Goal: Transaction & Acquisition: Purchase product/service

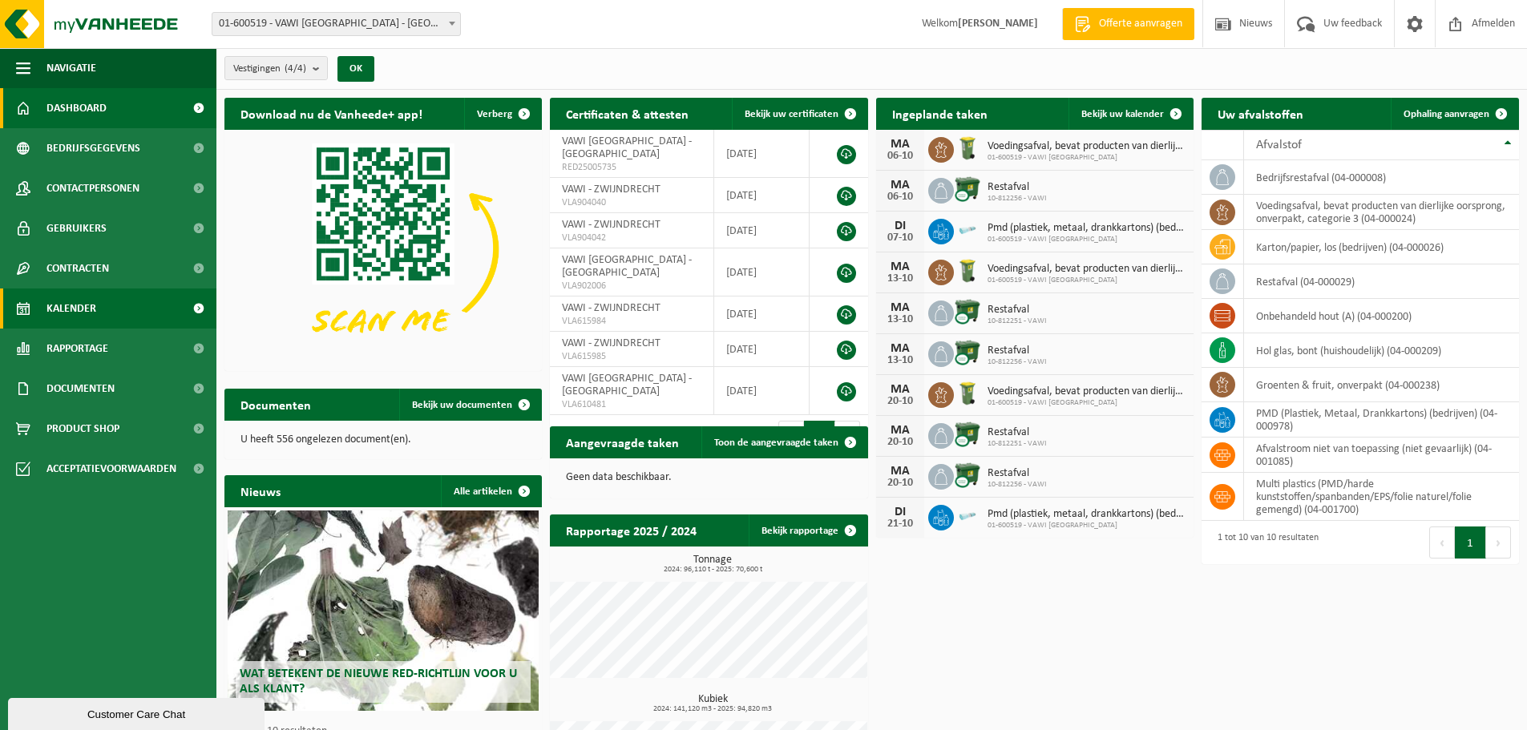
click at [74, 310] on span "Kalender" at bounding box center [72, 309] width 50 height 40
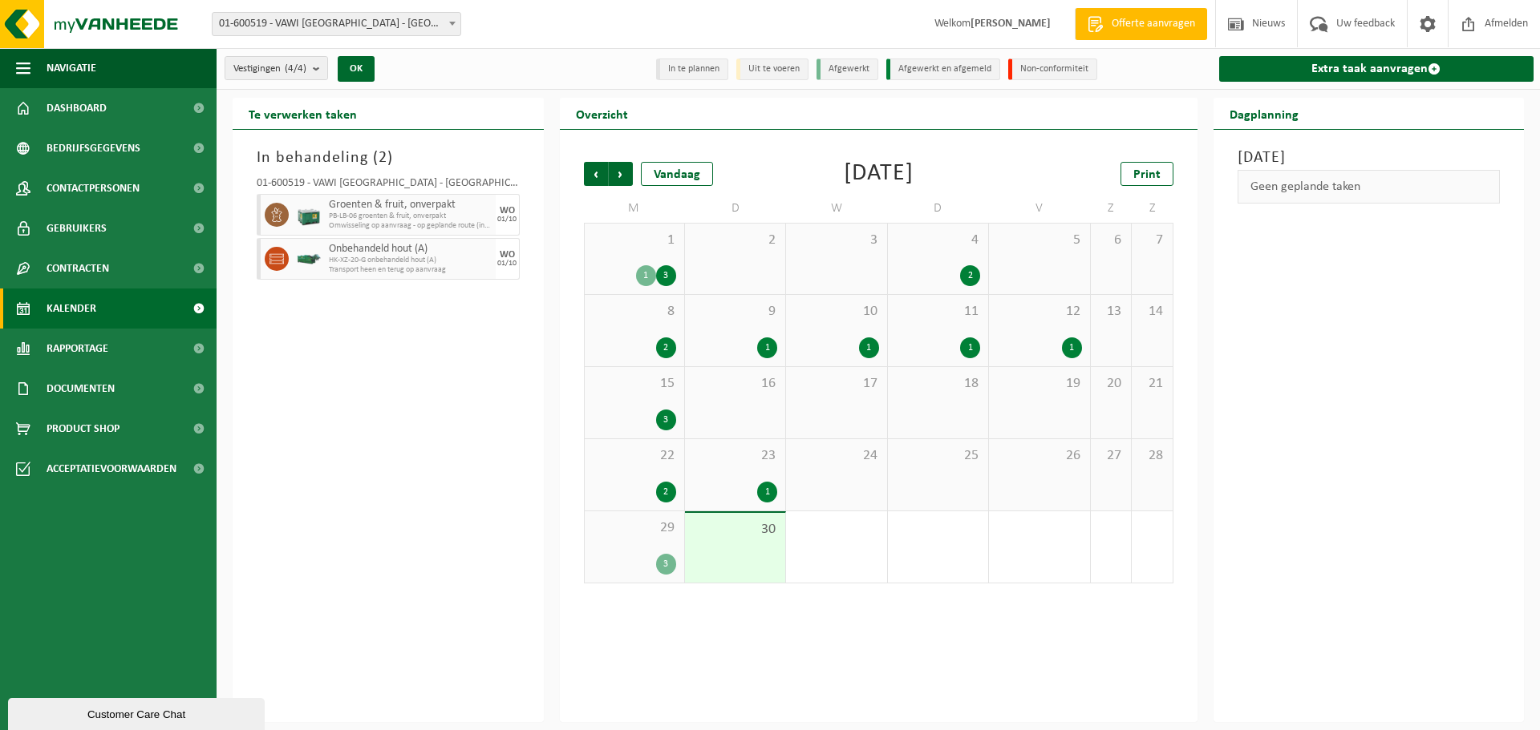
click at [642, 554] on div "3" at bounding box center [634, 564] width 83 height 21
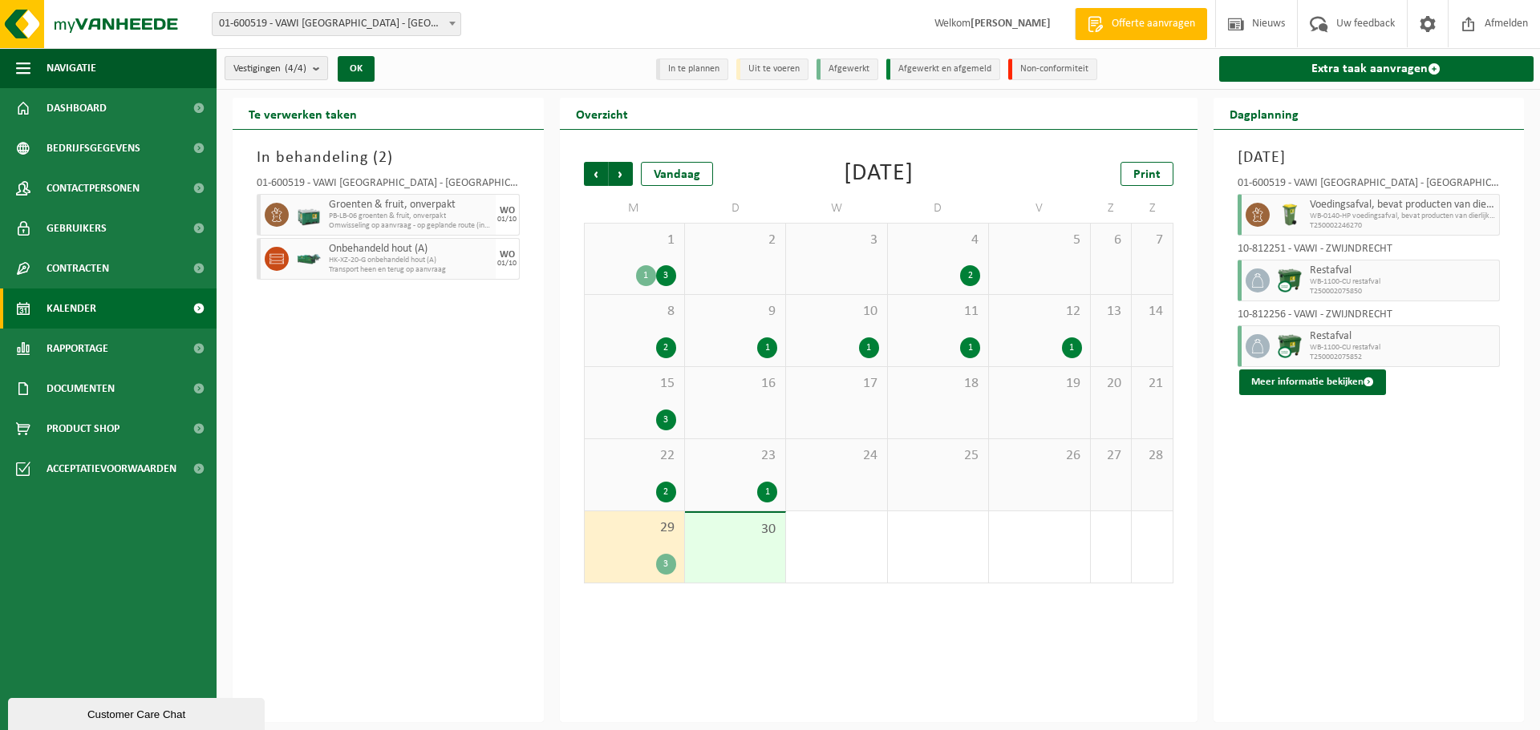
click at [322, 67] on b "submit" at bounding box center [320, 68] width 14 height 22
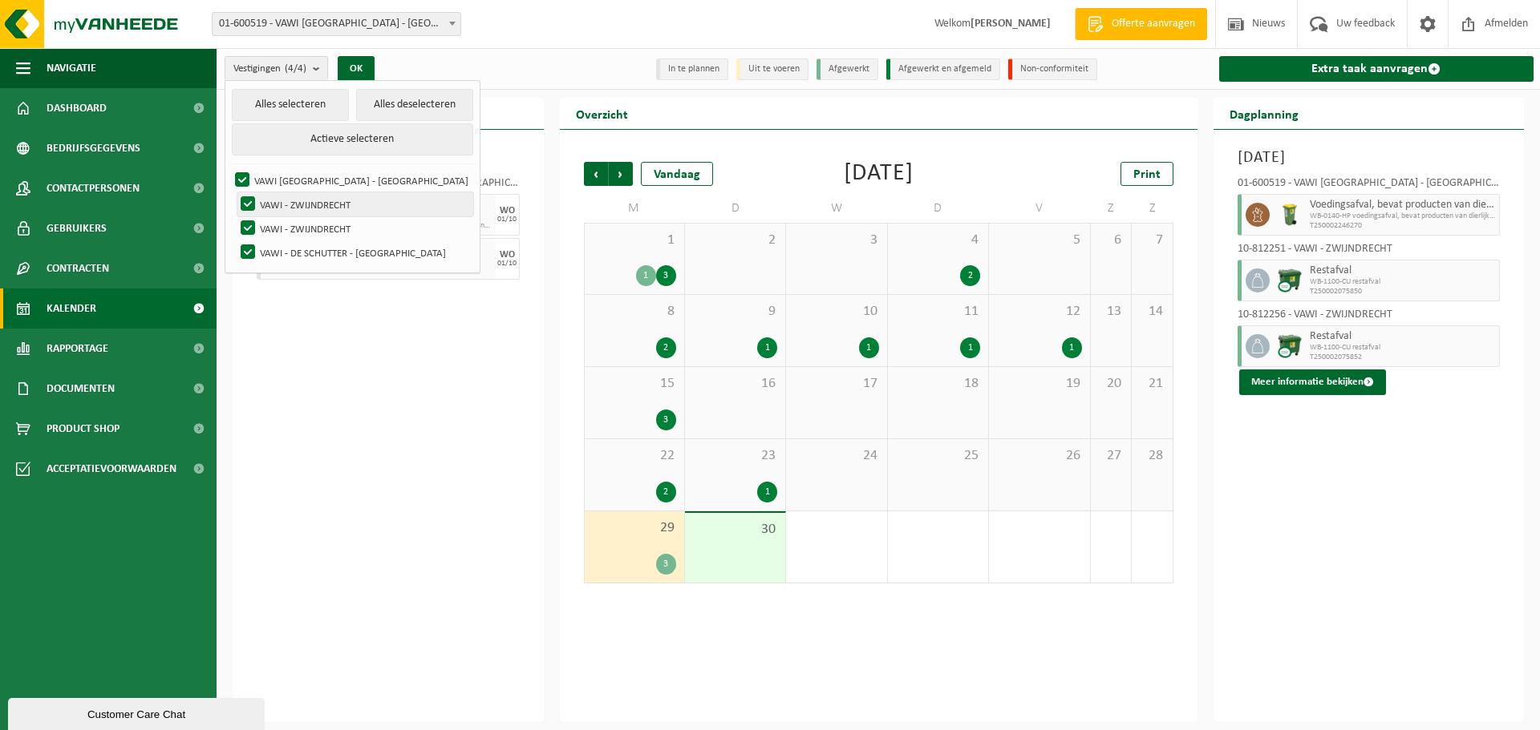
click at [289, 203] on label "VAWI - ZWIJNDRECHT" at bounding box center [355, 204] width 236 height 24
click at [235, 192] on input "VAWI - ZWIJNDRECHT" at bounding box center [234, 192] width 1 height 1
checkbox input "false"
click at [294, 224] on label "VAWI - ZWIJNDRECHT" at bounding box center [355, 228] width 236 height 24
click at [235, 216] on input "VAWI - ZWIJNDRECHT" at bounding box center [234, 216] width 1 height 1
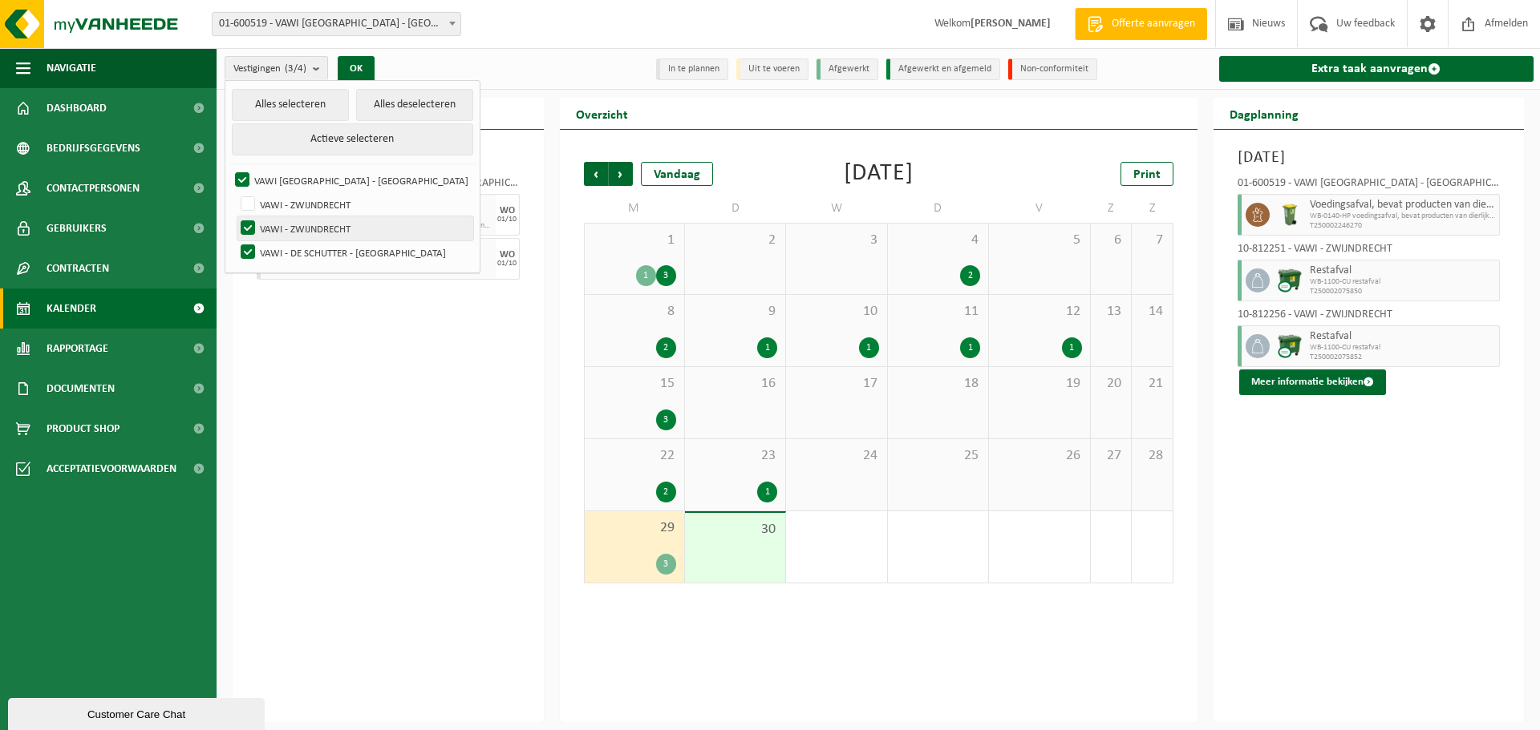
checkbox input "false"
click at [310, 252] on label "VAWI - DE SCHUTTER - ANTWERPEN" at bounding box center [355, 253] width 236 height 24
click at [235, 241] on input "VAWI - DE SCHUTTER - ANTWERPEN" at bounding box center [234, 240] width 1 height 1
checkbox input "false"
click at [359, 68] on button "OK" at bounding box center [356, 69] width 37 height 26
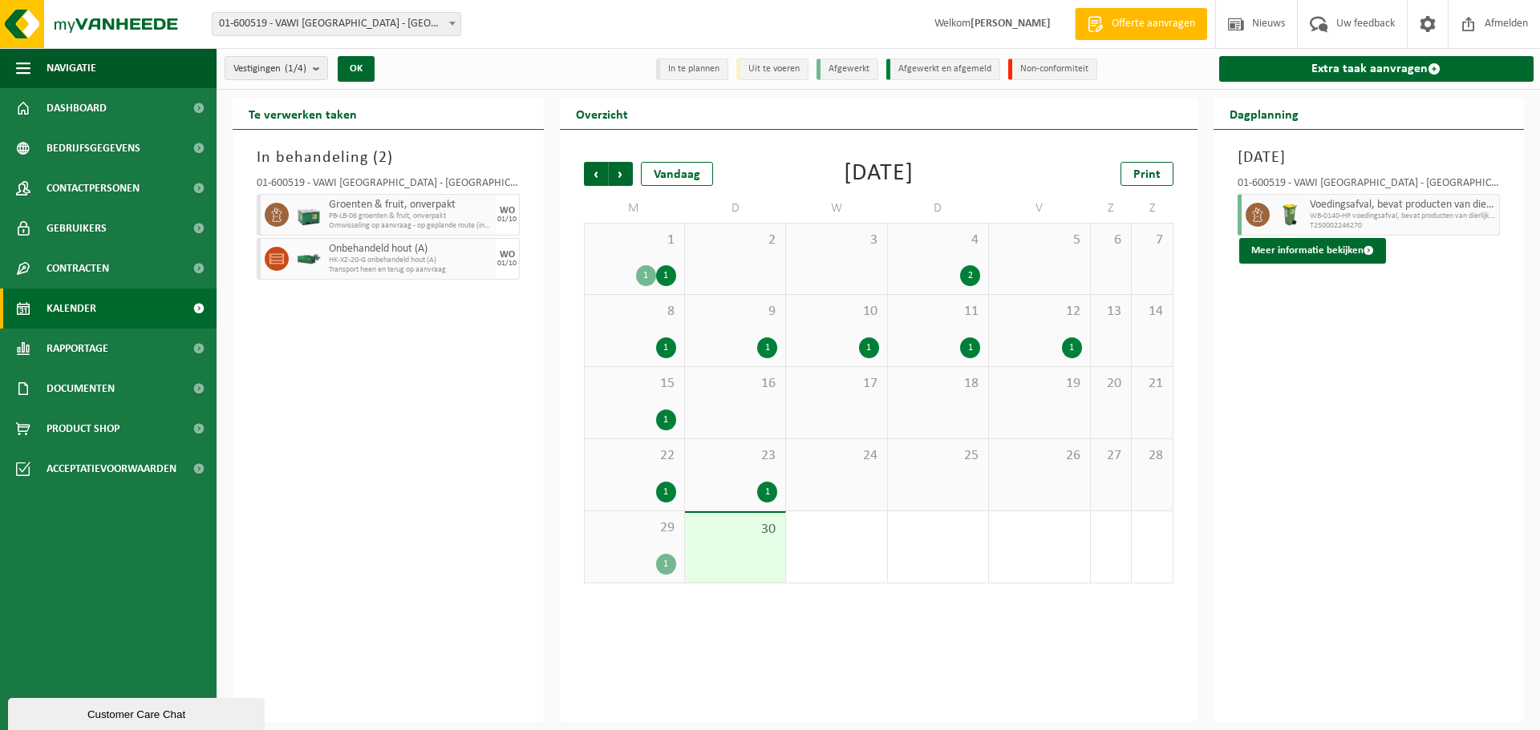
click at [742, 459] on span "23" at bounding box center [735, 456] width 84 height 18
click at [320, 71] on b "submit" at bounding box center [320, 68] width 14 height 22
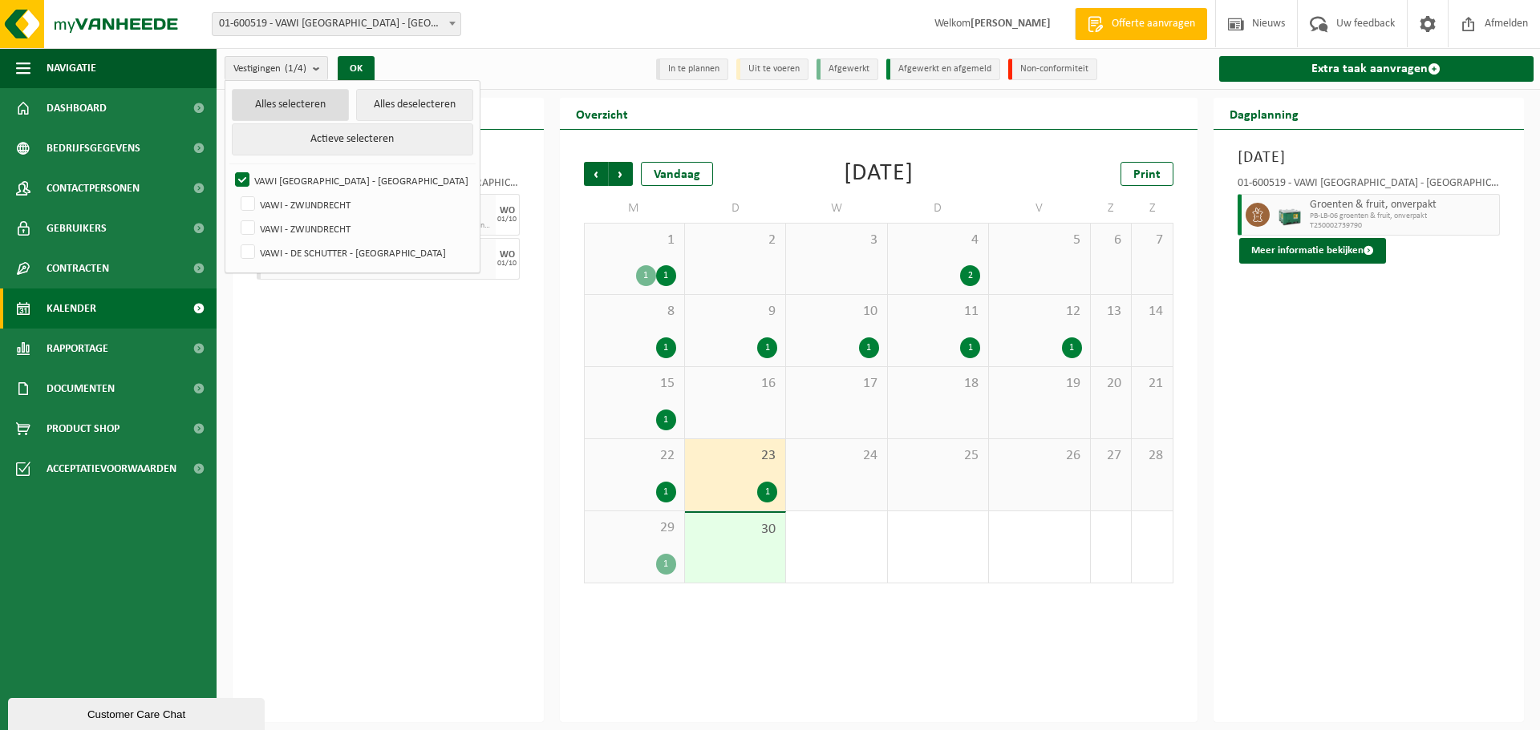
click at [291, 107] on button "Alles selecteren" at bounding box center [290, 105] width 117 height 32
checkbox input "true"
click at [362, 67] on button "OK" at bounding box center [356, 69] width 37 height 26
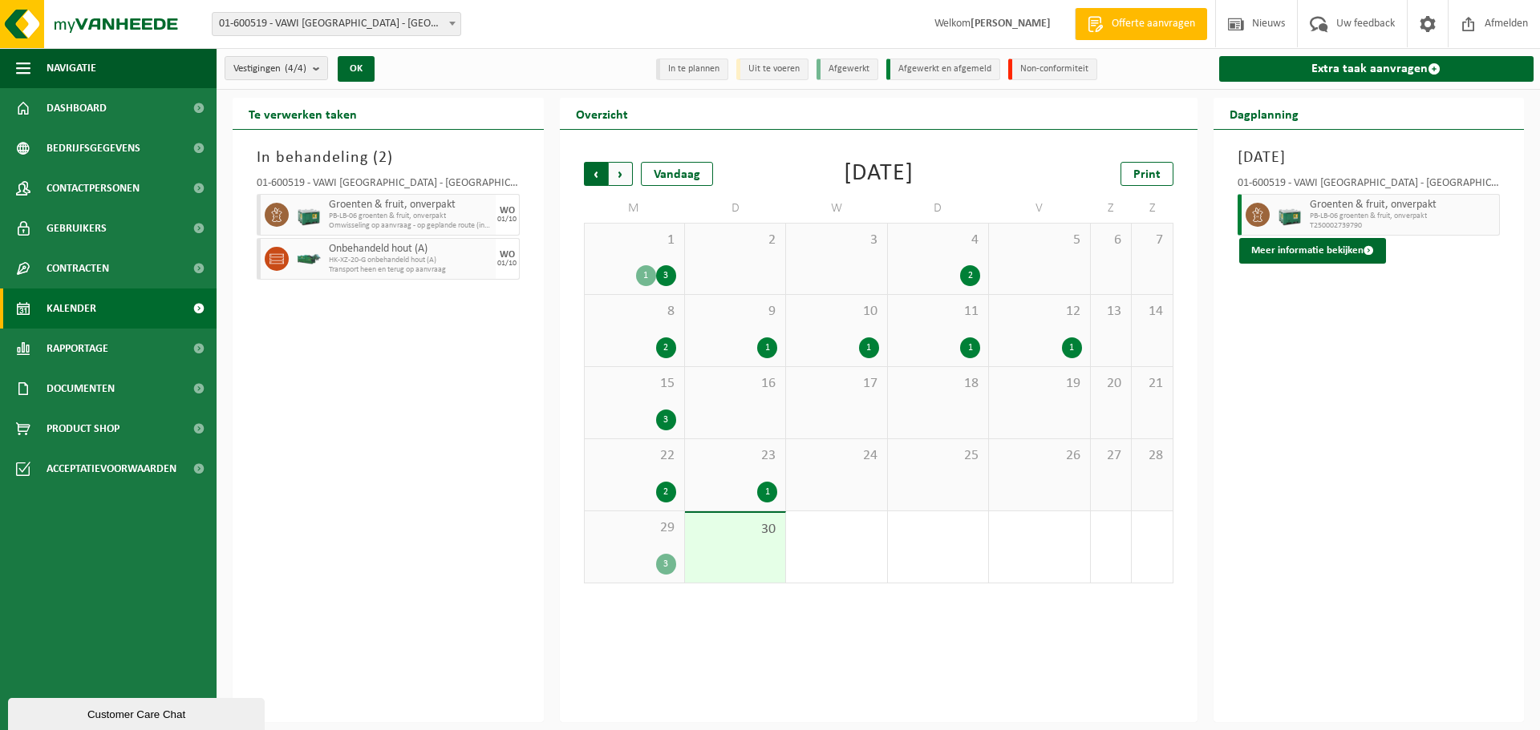
click at [622, 173] on span "Volgende" at bounding box center [621, 174] width 24 height 24
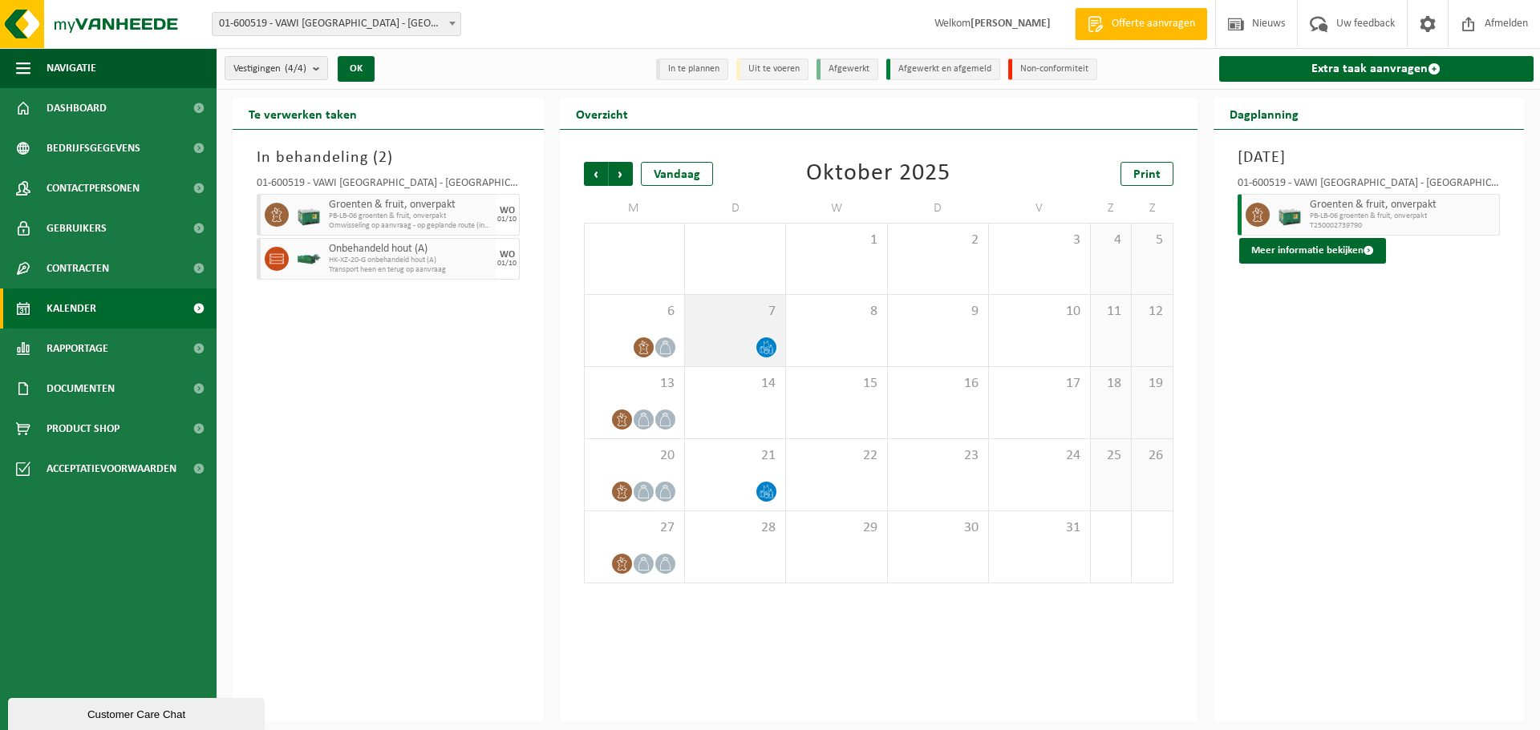
click at [749, 333] on div "7" at bounding box center [735, 330] width 100 height 71
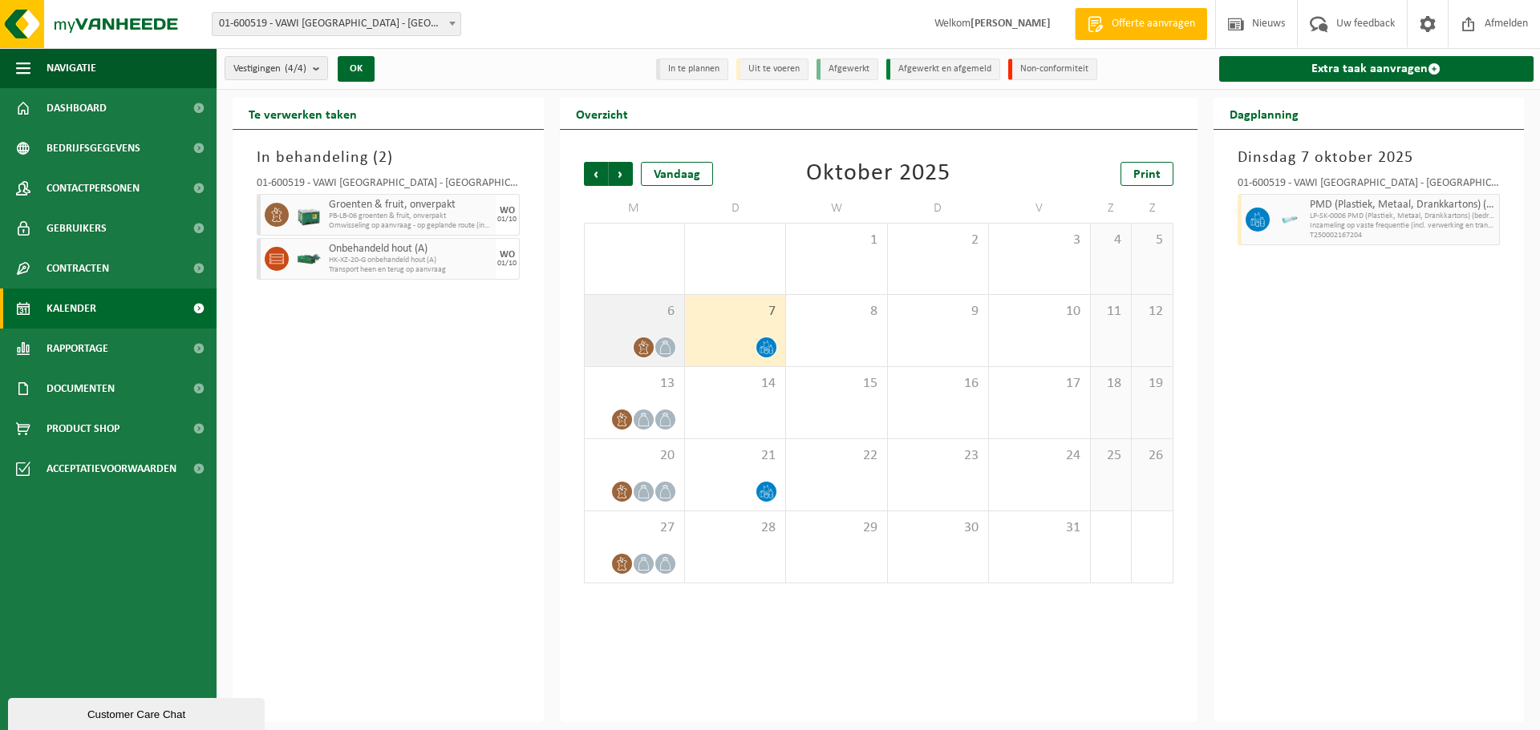
click at [624, 341] on div at bounding box center [634, 348] width 83 height 22
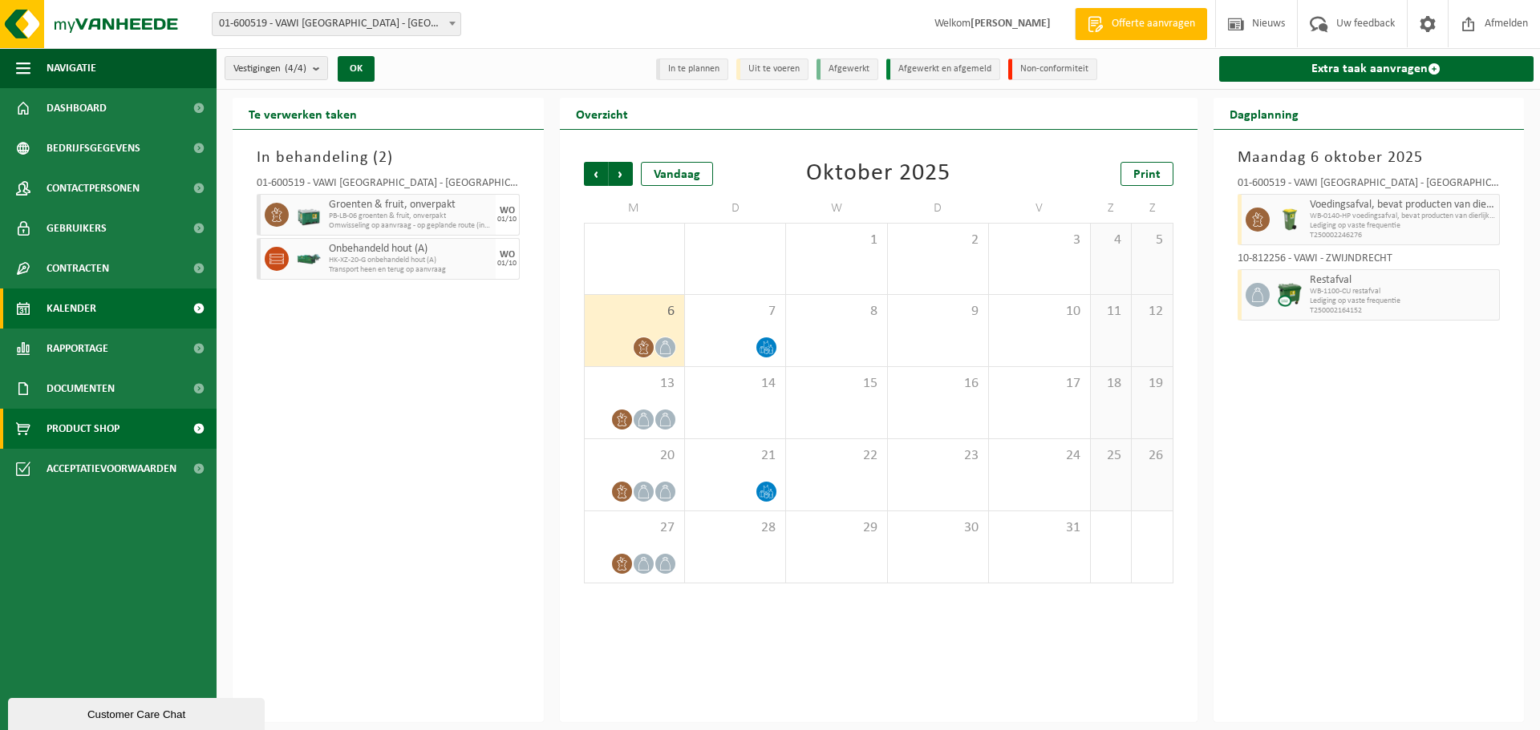
click at [79, 432] on span "Product Shop" at bounding box center [83, 429] width 73 height 40
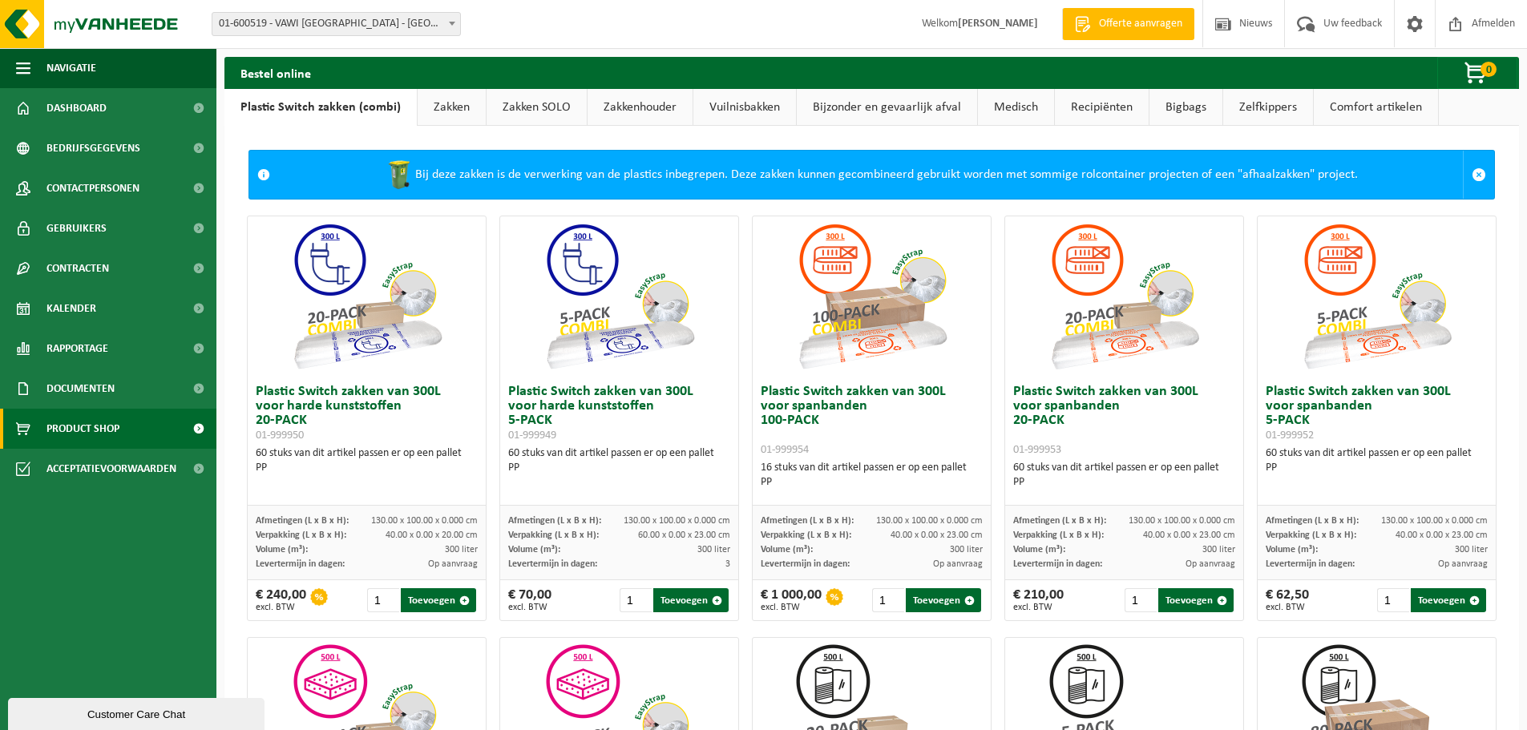
click at [450, 108] on link "Zakken" at bounding box center [452, 107] width 68 height 37
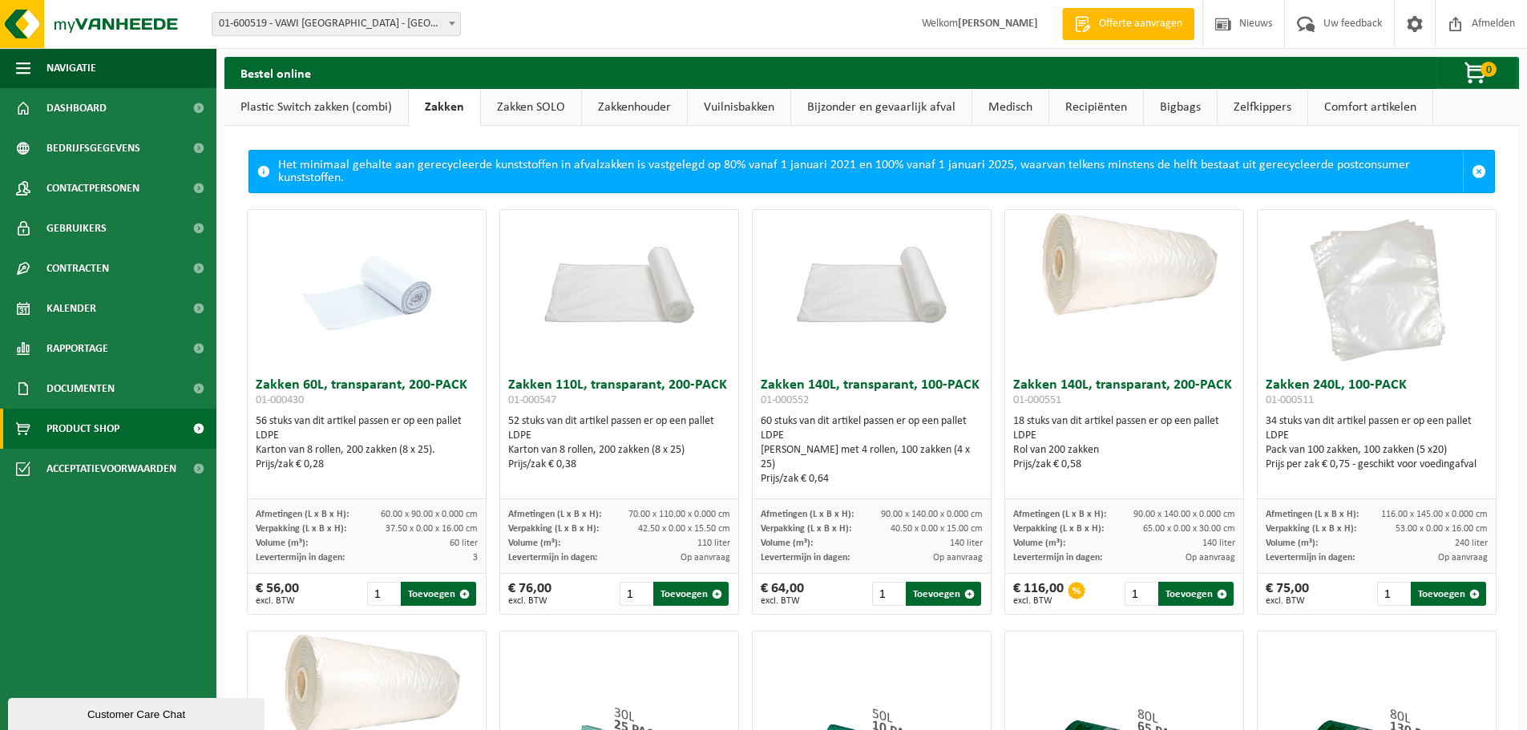
click at [297, 106] on link "Plastic Switch zakken (combi)" at bounding box center [317, 107] width 184 height 37
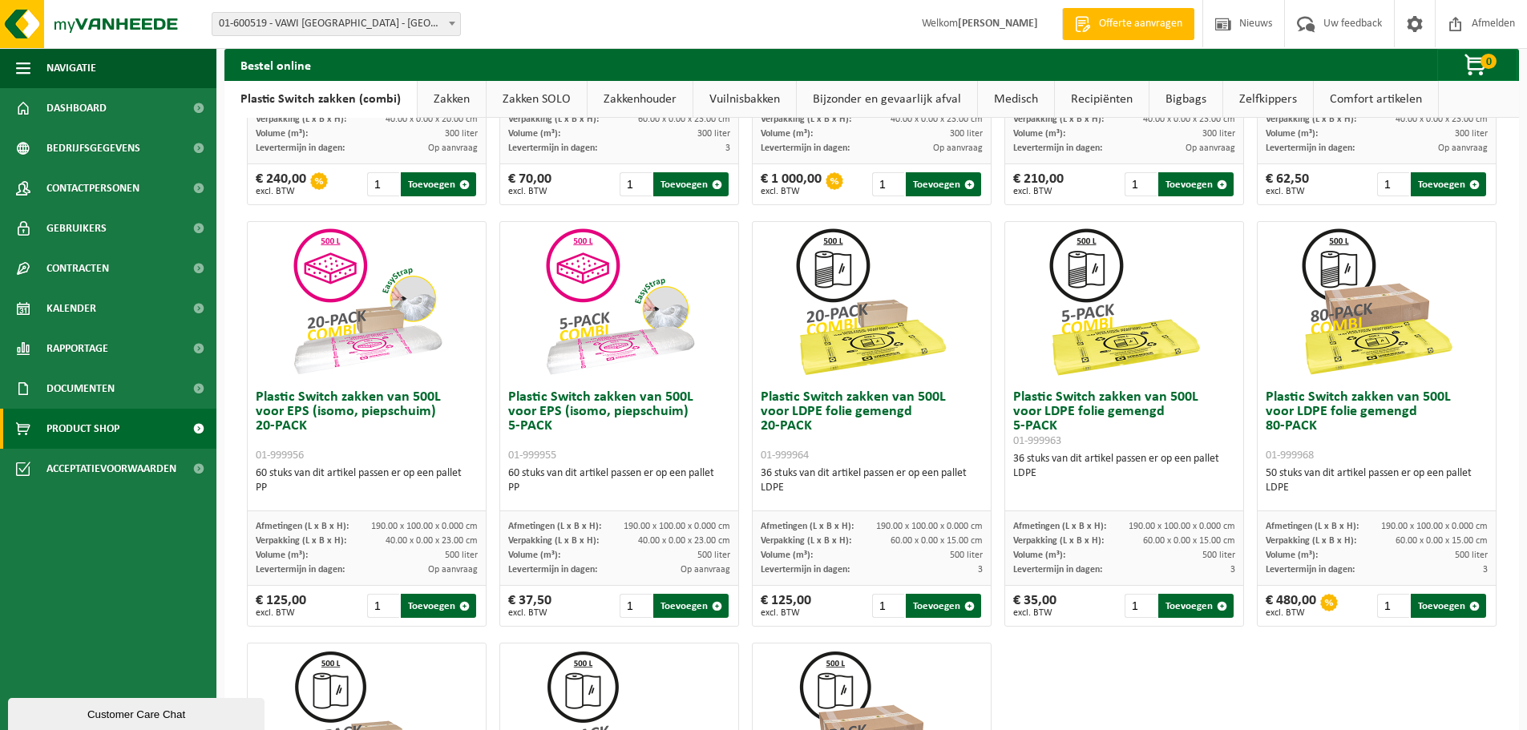
scroll to position [454, 0]
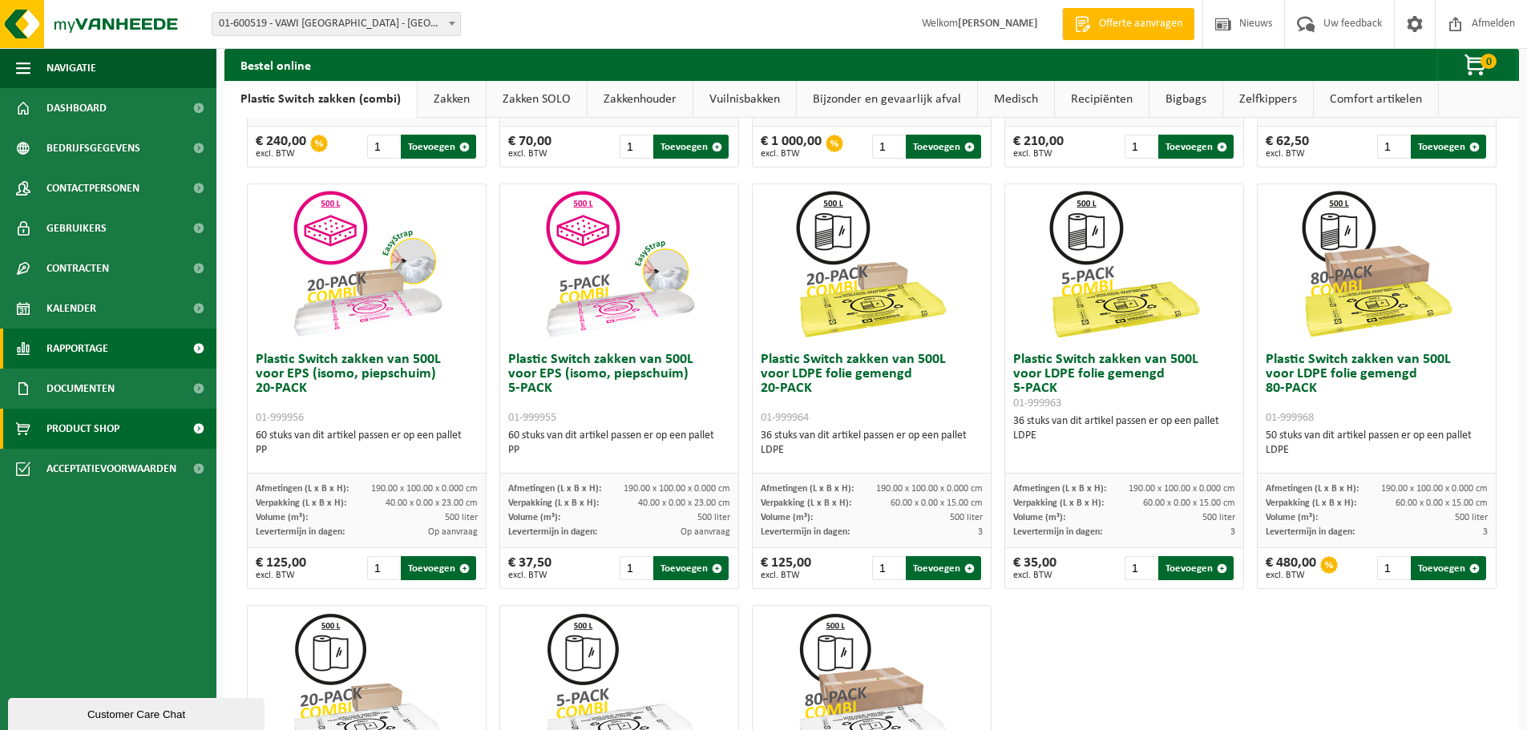
click at [71, 353] on span "Rapportage" at bounding box center [78, 349] width 62 height 40
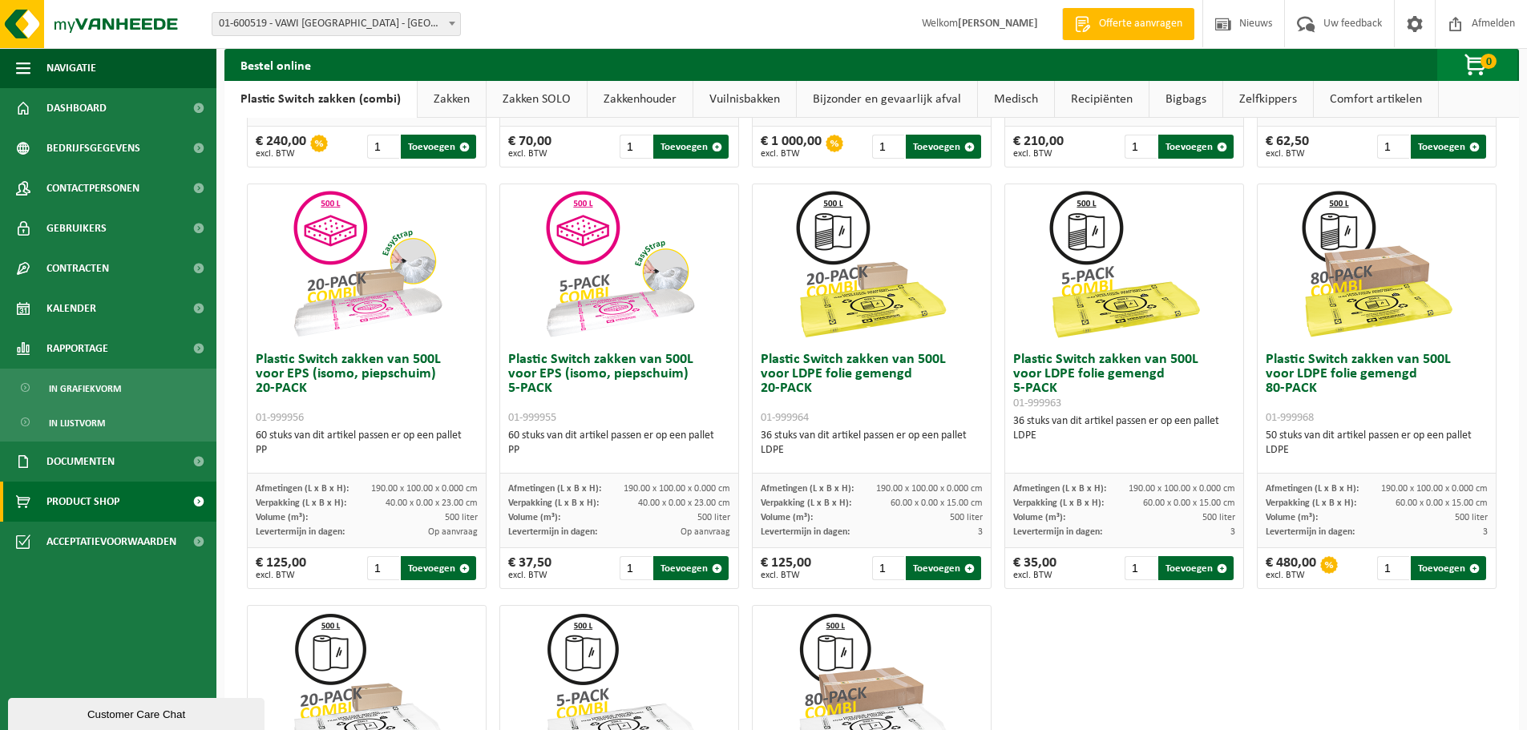
click at [1485, 62] on span "0" at bounding box center [1489, 61] width 16 height 15
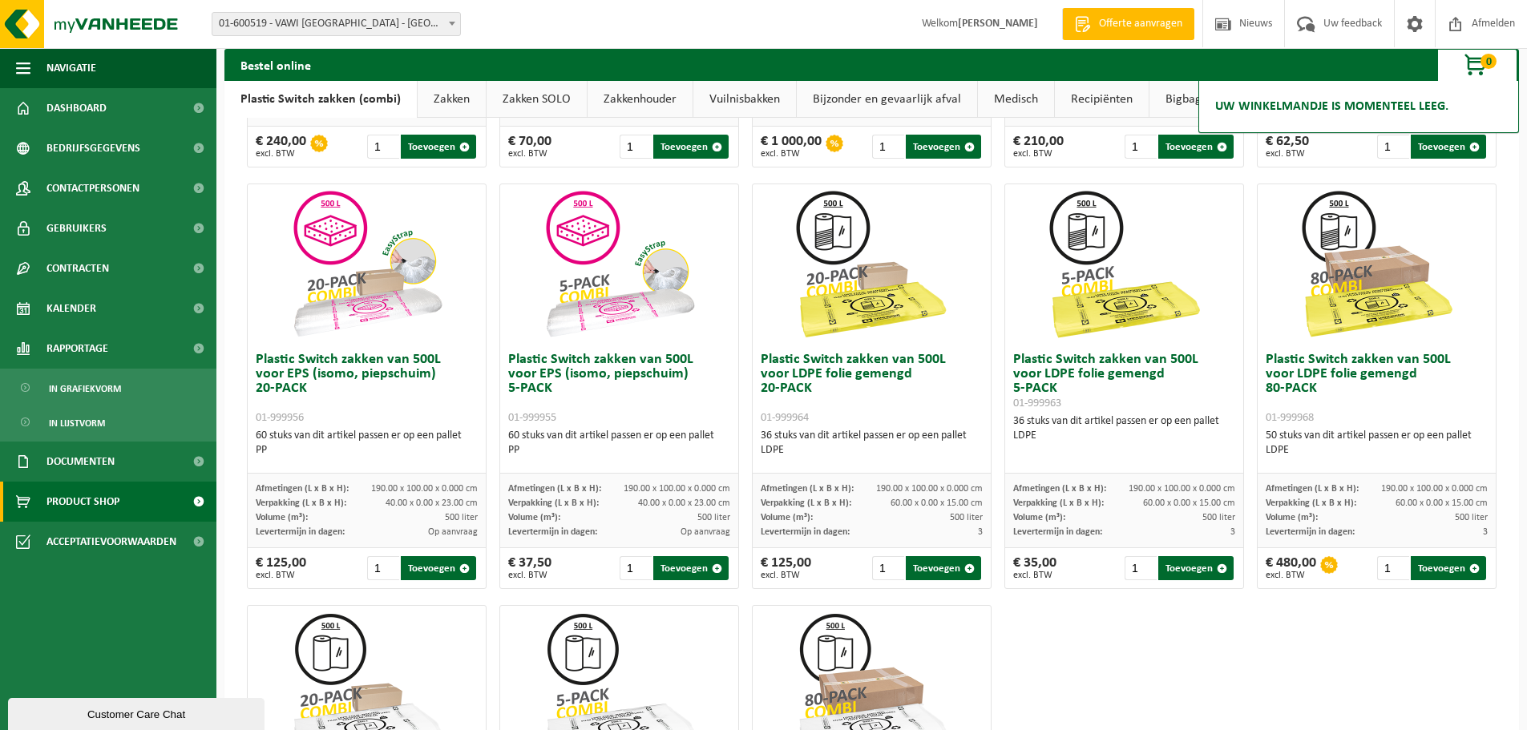
click at [1322, 113] on h2 "Uw winkelmandje is momenteel leeg." at bounding box center [1332, 106] width 249 height 35
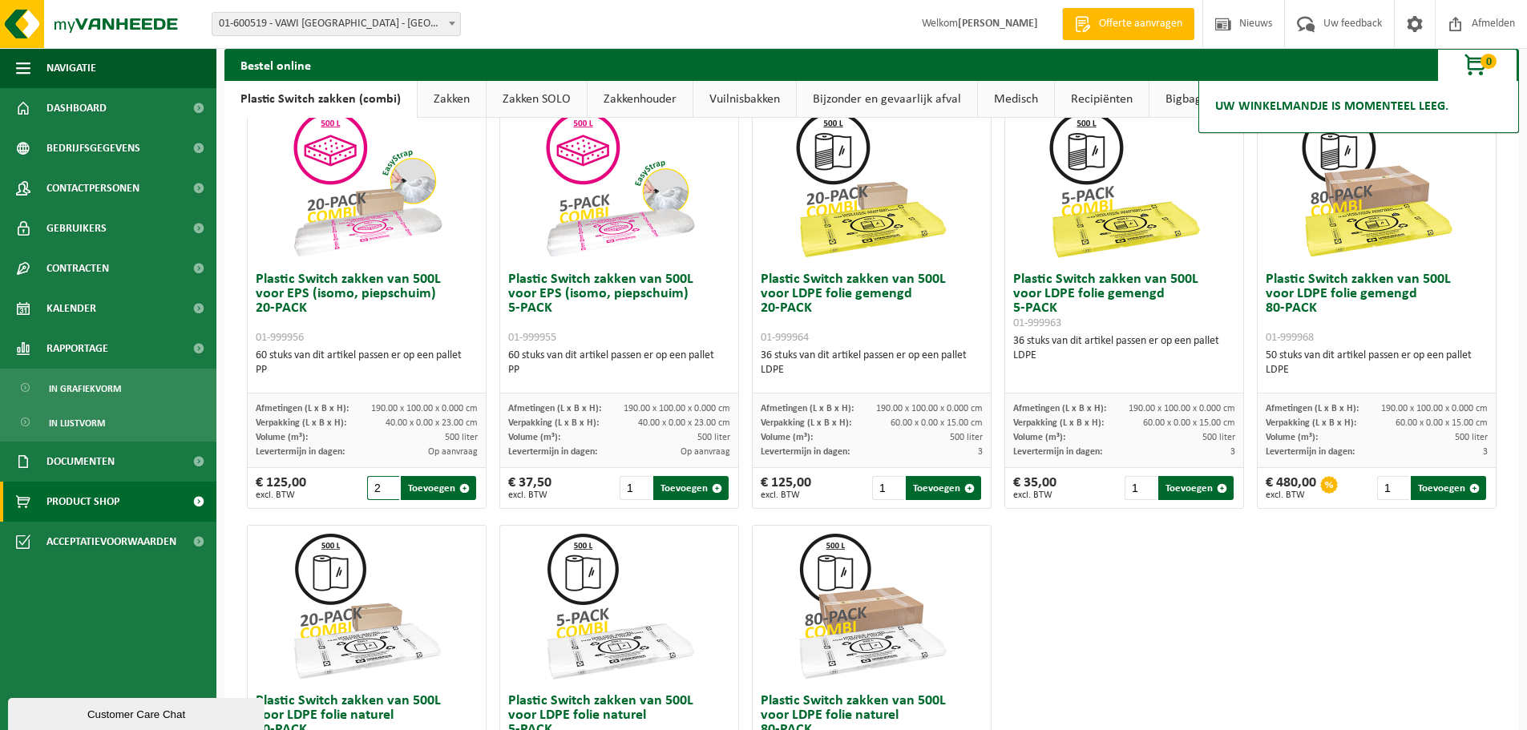
click at [386, 484] on input "2" at bounding box center [383, 488] width 33 height 24
click at [439, 490] on button "Toevoegen" at bounding box center [438, 488] width 75 height 24
type input "1"
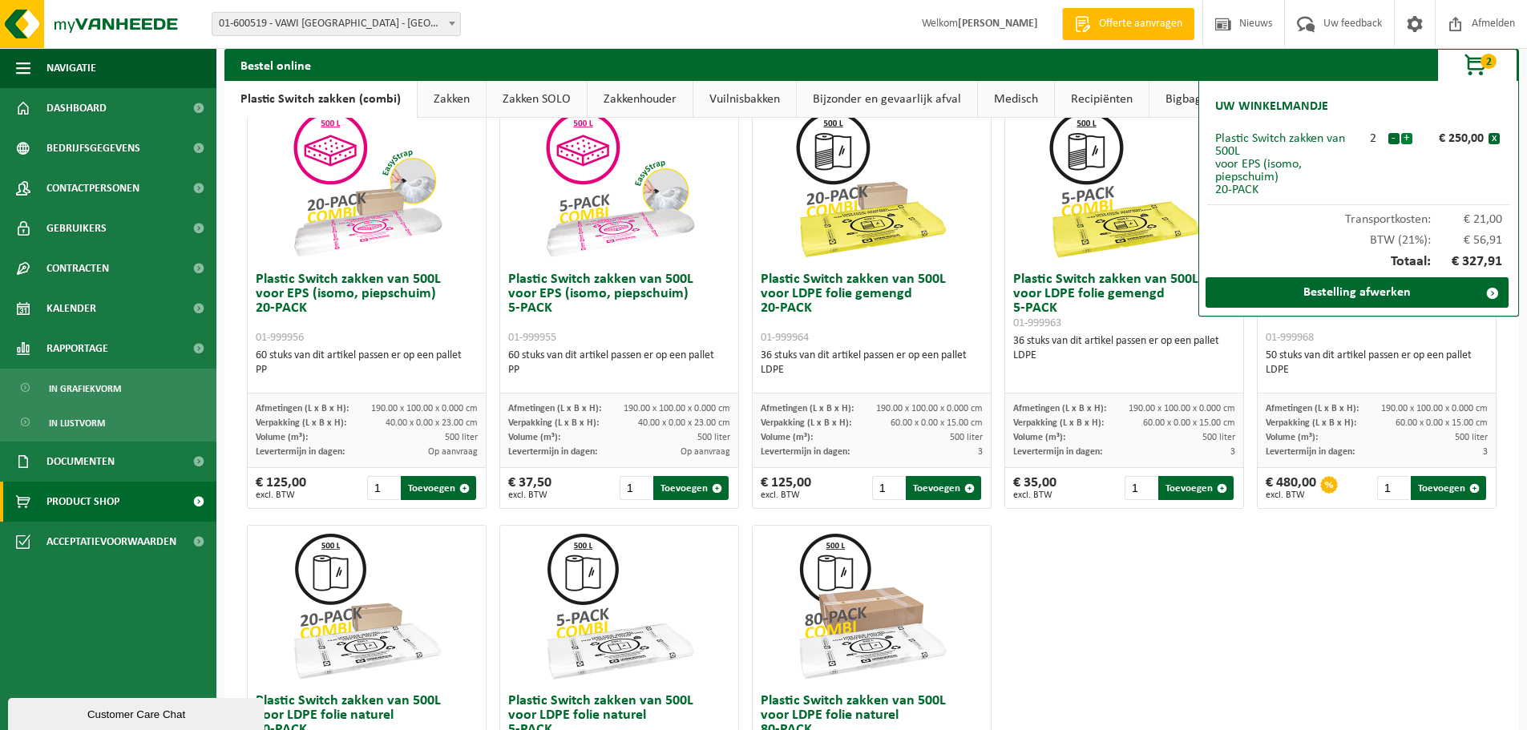
click at [1407, 137] on button "+" at bounding box center [1407, 138] width 11 height 11
click at [1408, 137] on button "+" at bounding box center [1407, 138] width 11 height 11
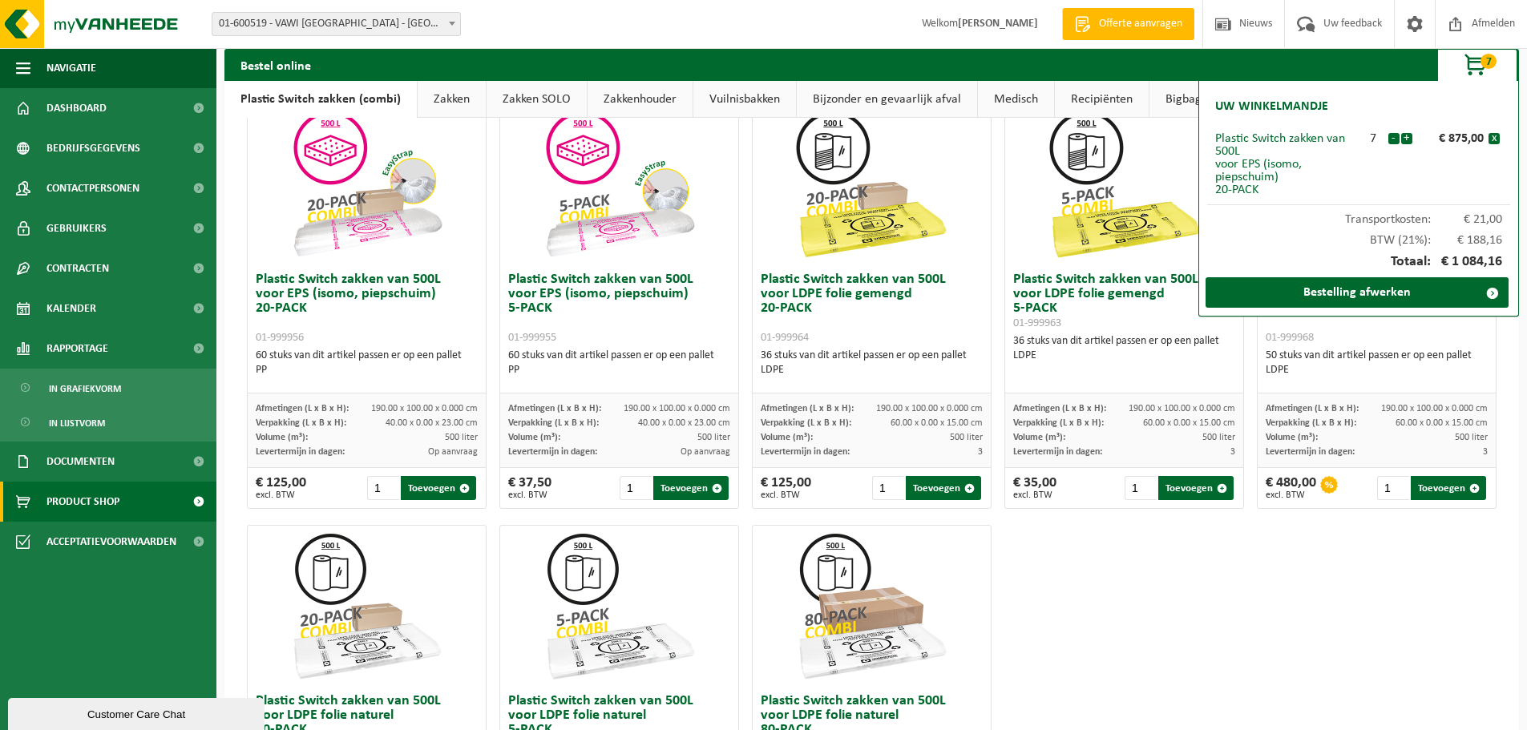
click at [1408, 137] on button "+" at bounding box center [1407, 138] width 11 height 11
click at [1395, 140] on button "-" at bounding box center [1394, 138] width 11 height 11
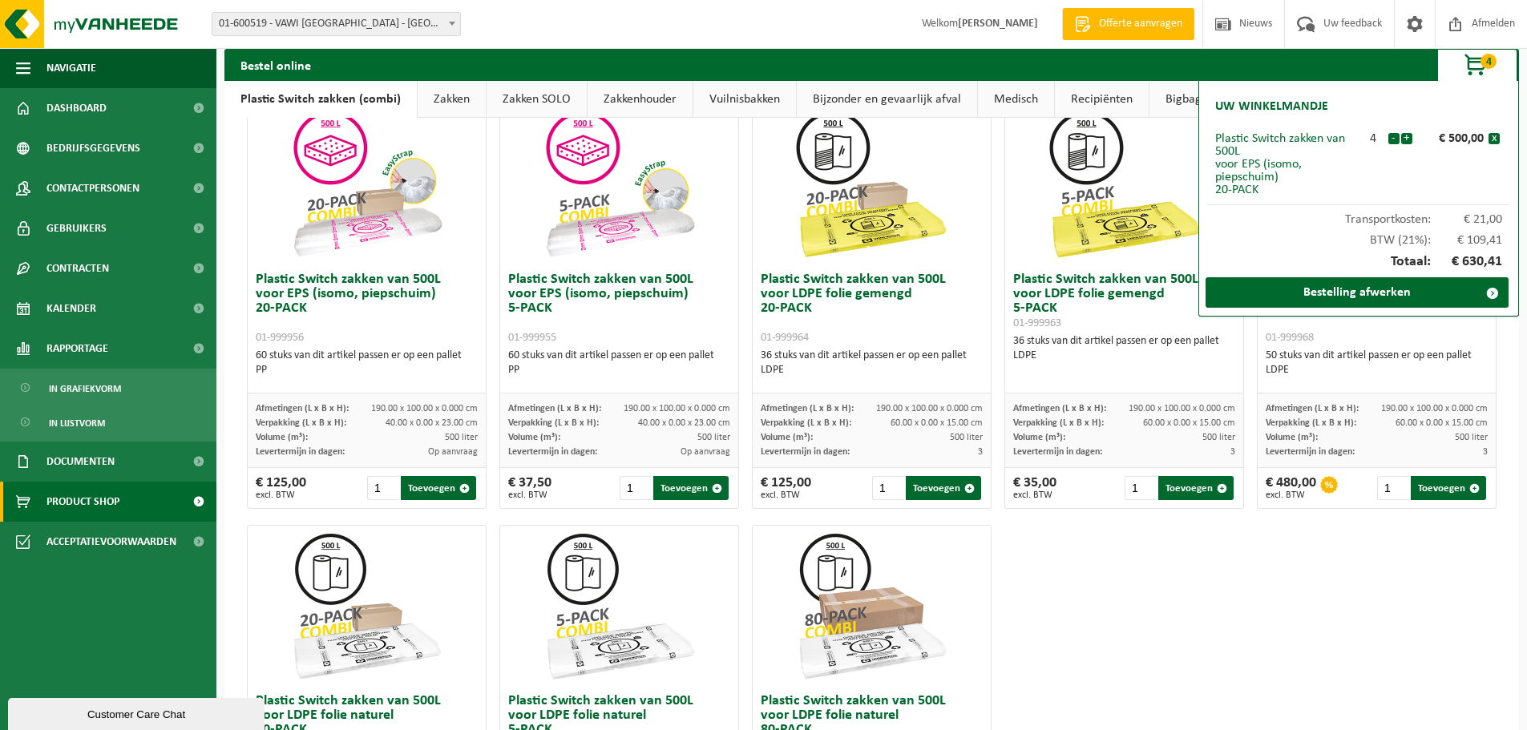
click at [1395, 140] on button "-" at bounding box center [1394, 138] width 11 height 11
click at [1178, 649] on div "Plastic Switch zakken van 300L voor harde kunststoffen 20-PACK 01-999950 60 stu…" at bounding box center [872, 306] width 1263 height 1265
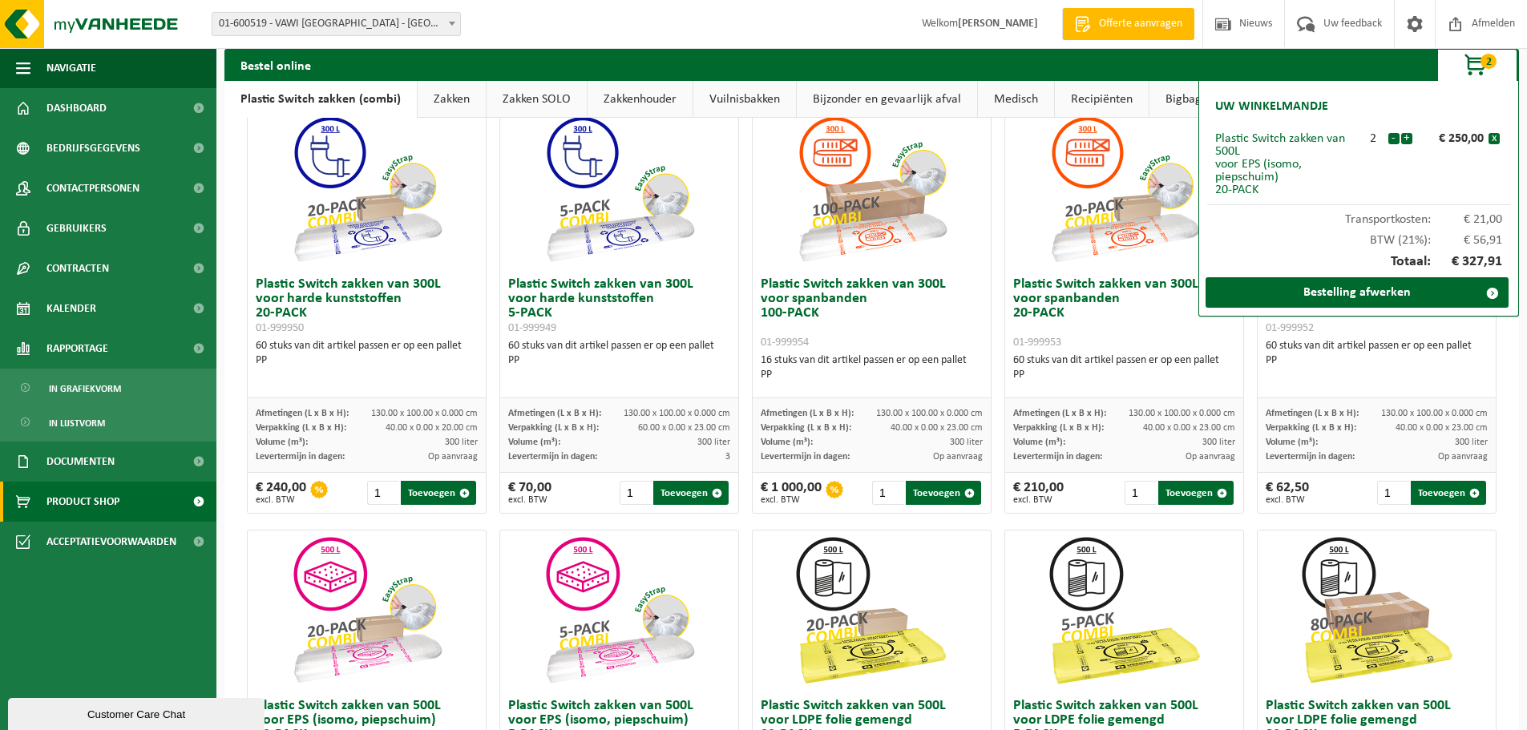
scroll to position [0, 0]
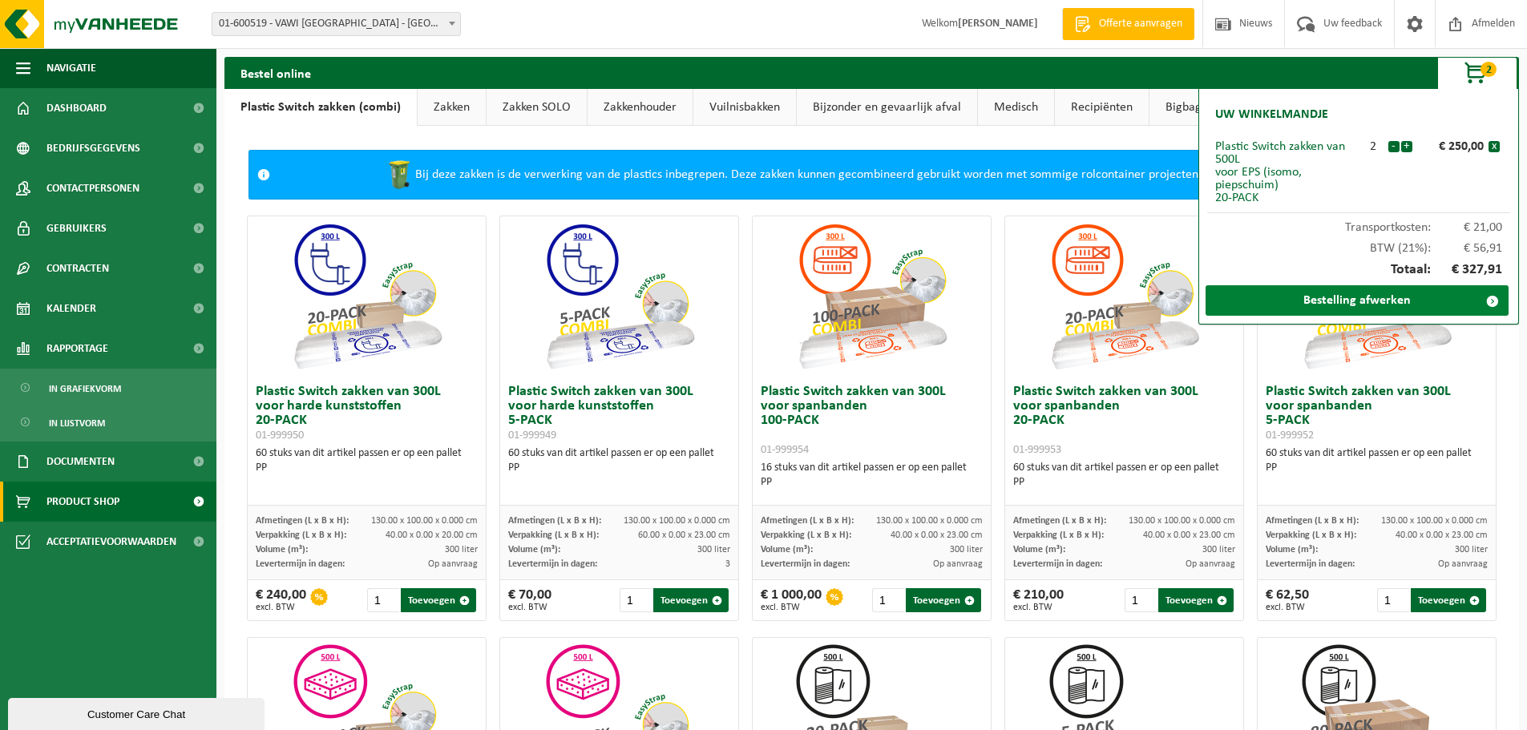
click at [1393, 304] on link "Bestelling afwerken" at bounding box center [1357, 300] width 303 height 30
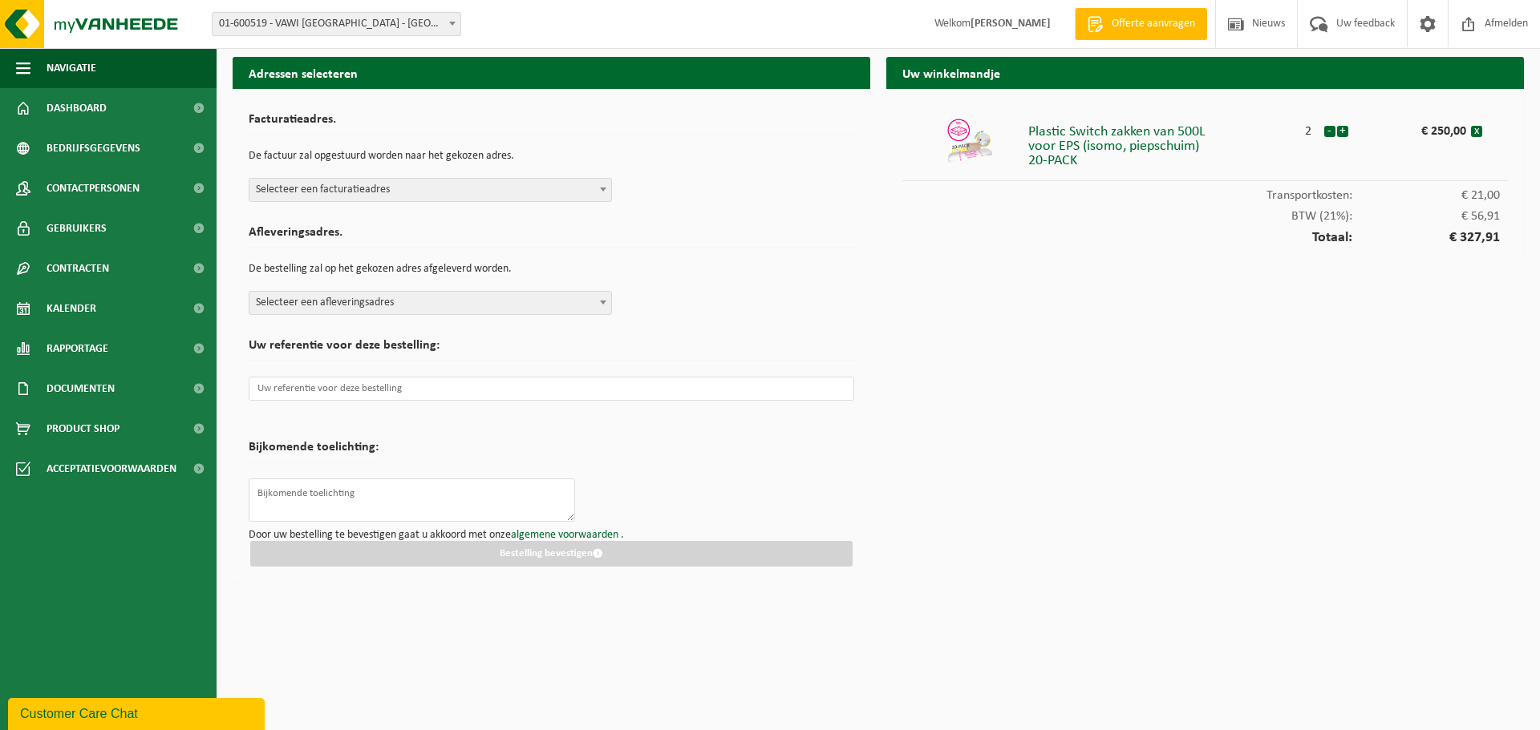
click at [605, 187] on span at bounding box center [603, 189] width 16 height 21
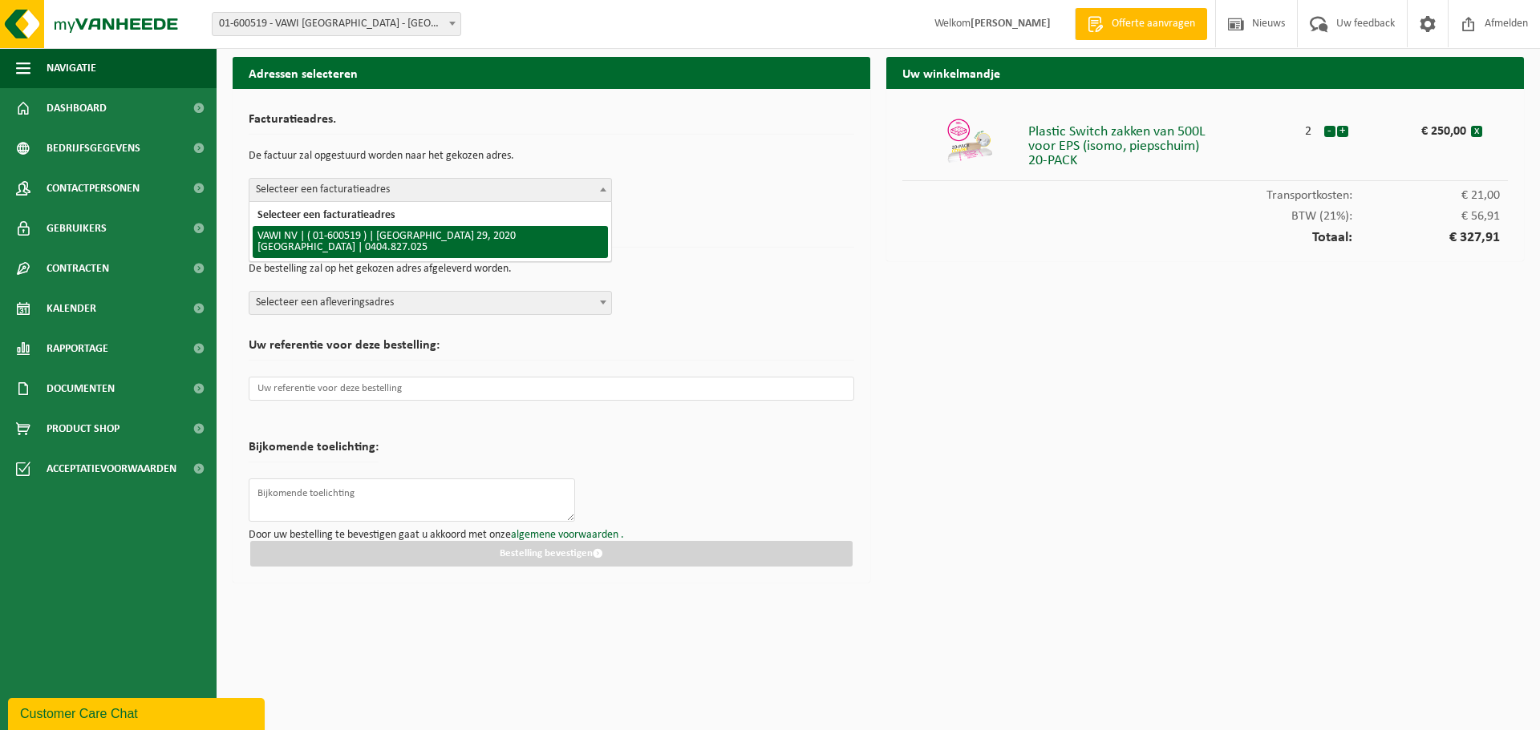
select select "16640"
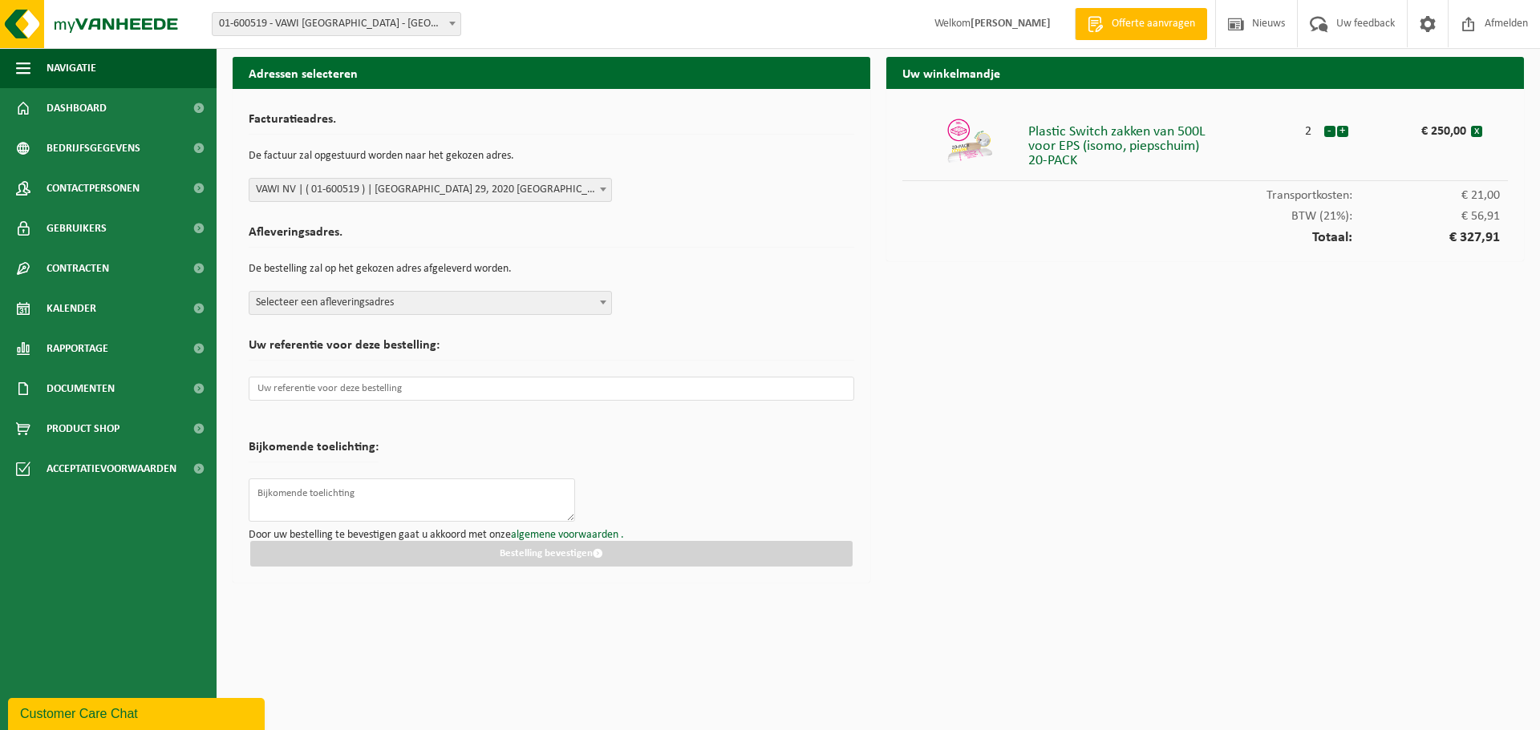
click at [600, 301] on b at bounding box center [603, 303] width 6 height 4
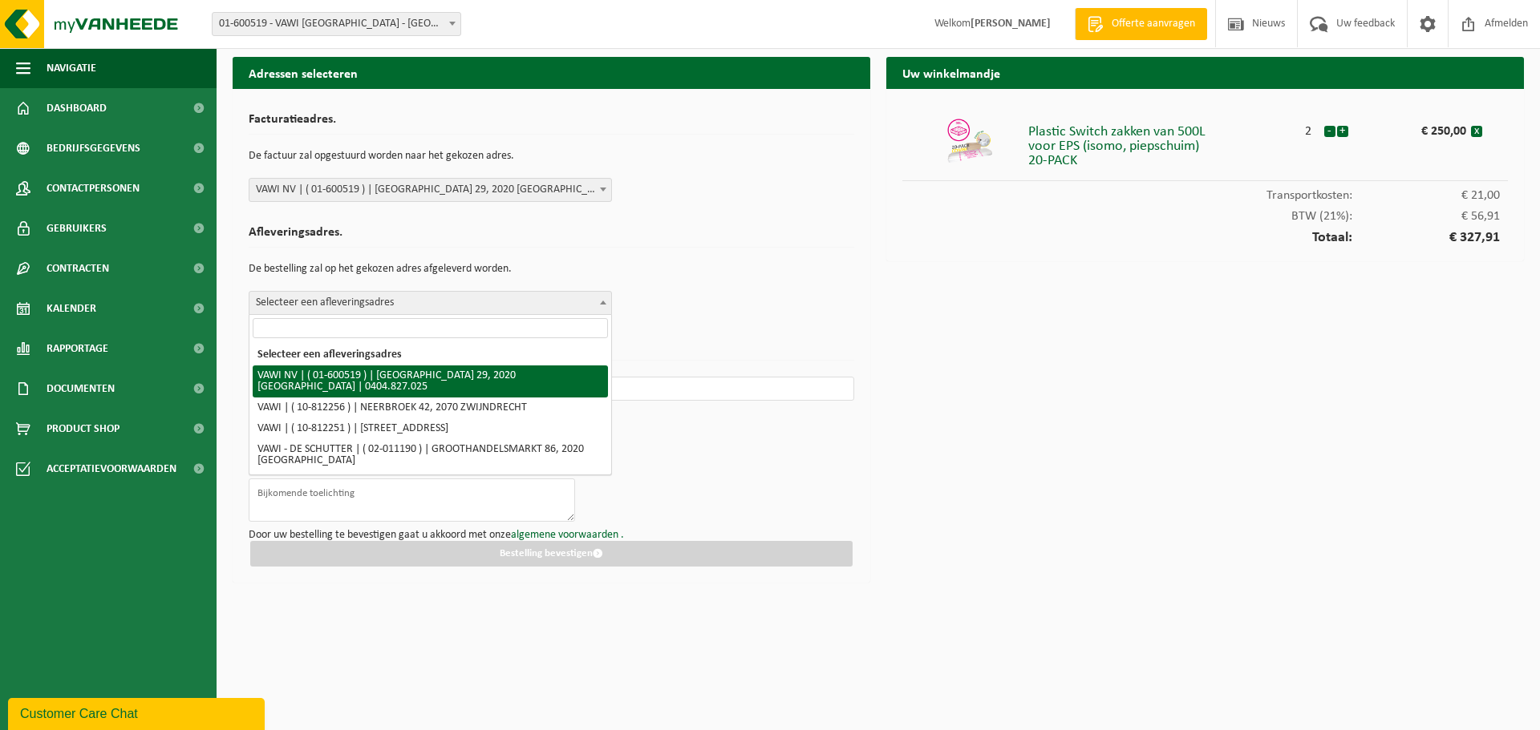
select select "16640"
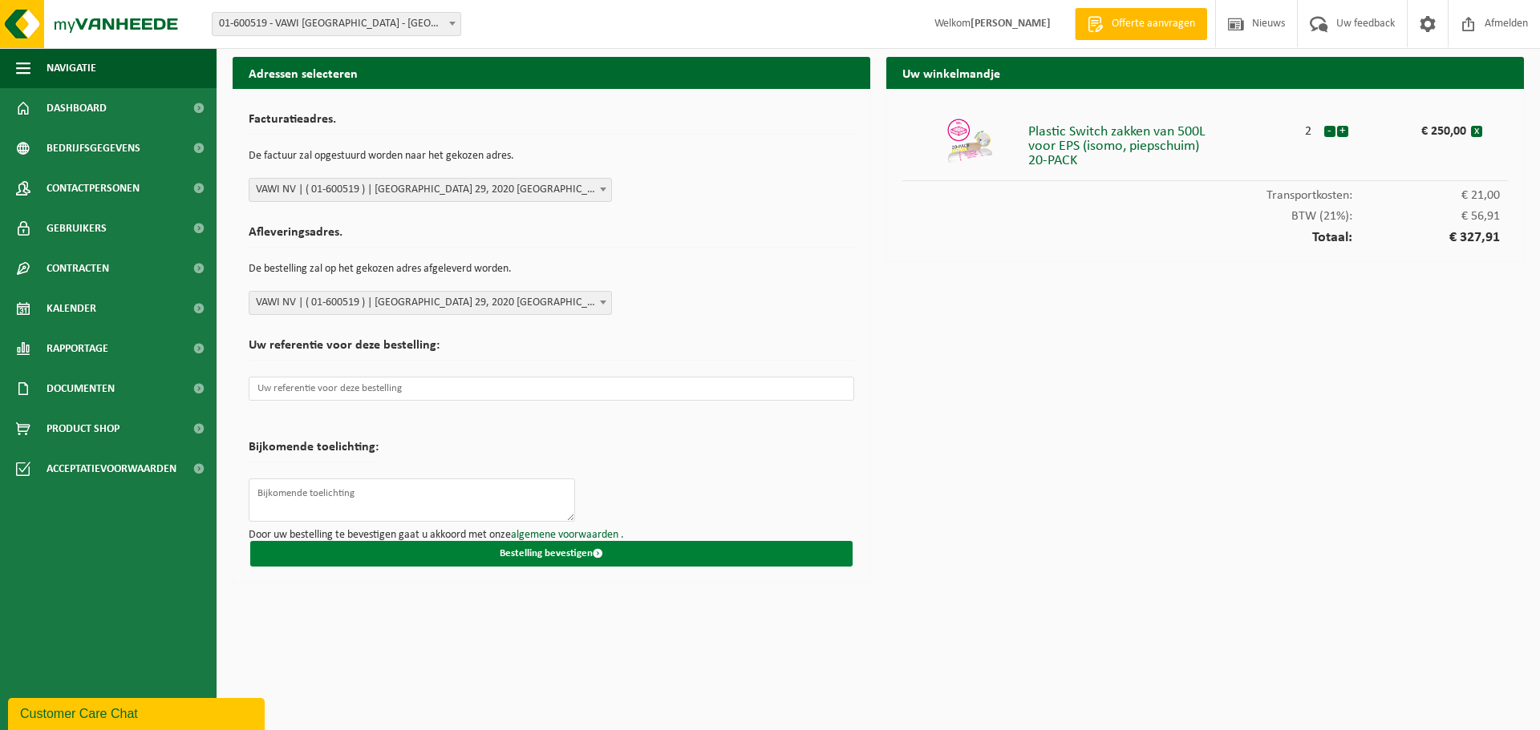
click at [546, 555] on button "Bestelling bevestigen" at bounding box center [551, 554] width 602 height 26
